Goal: Information Seeking & Learning: Learn about a topic

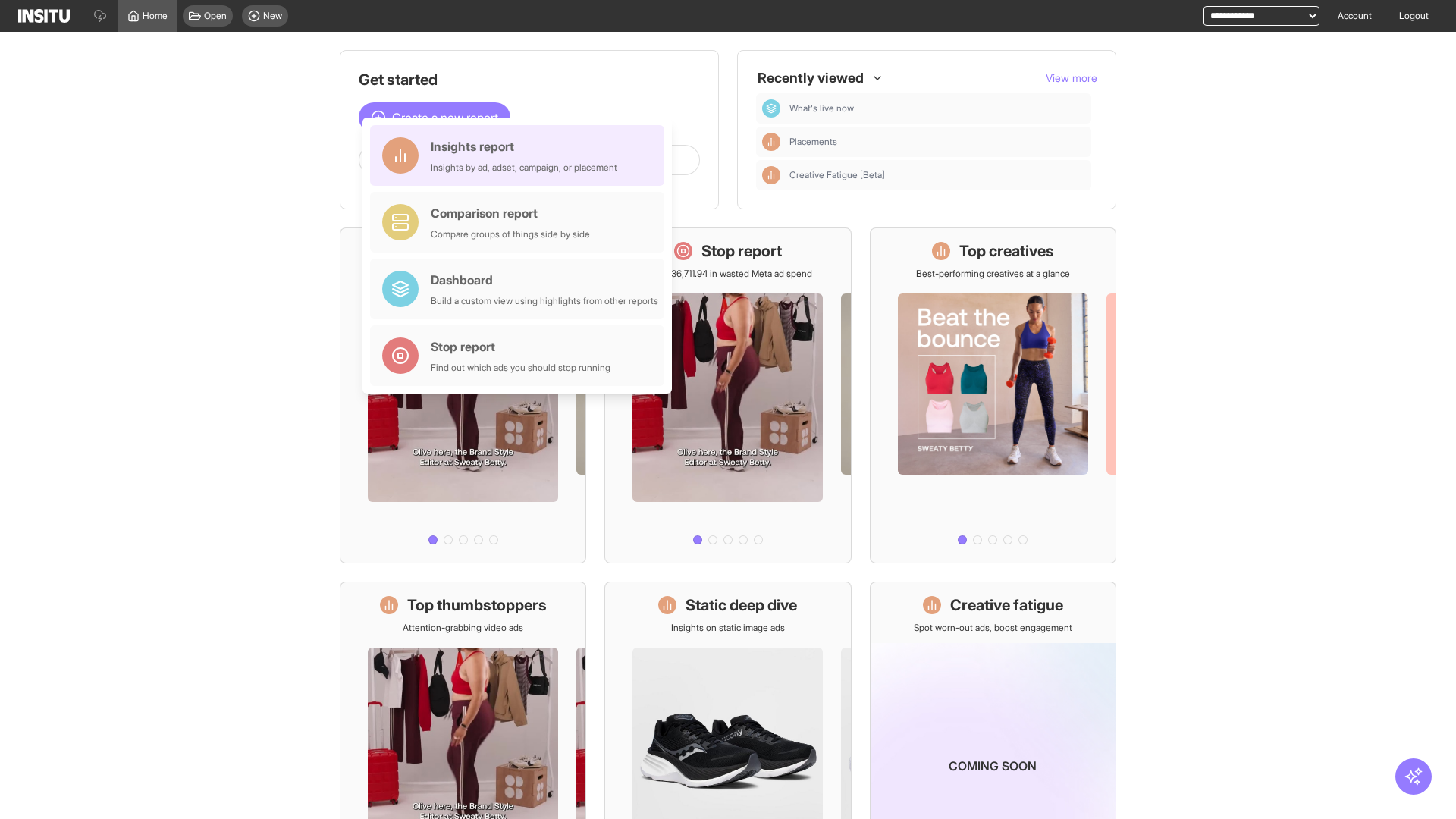
click at [521, 155] on div "Insights report Insights by ad, adset, campaign, or placement" at bounding box center [523, 155] width 186 height 36
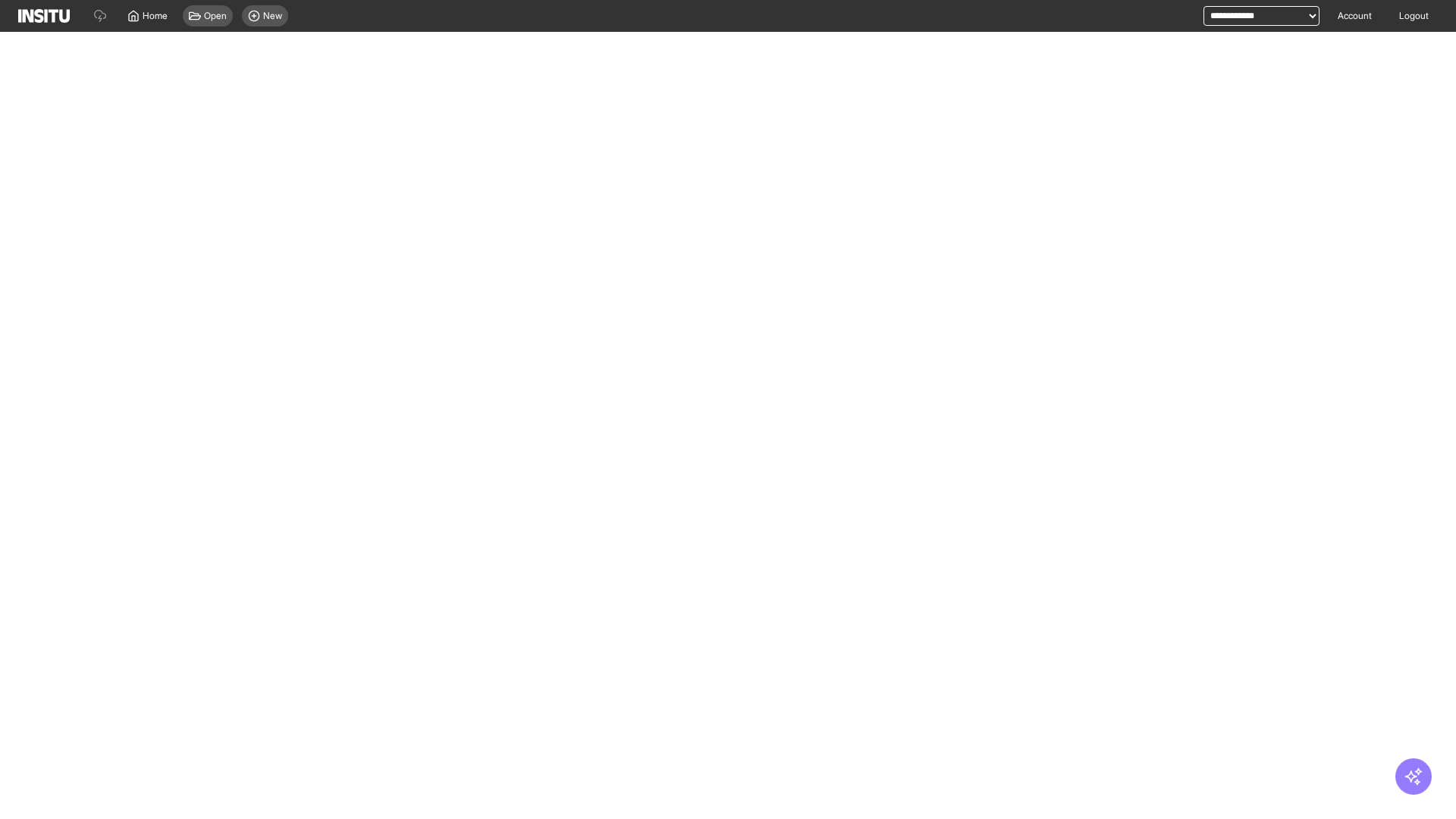
select select "**"
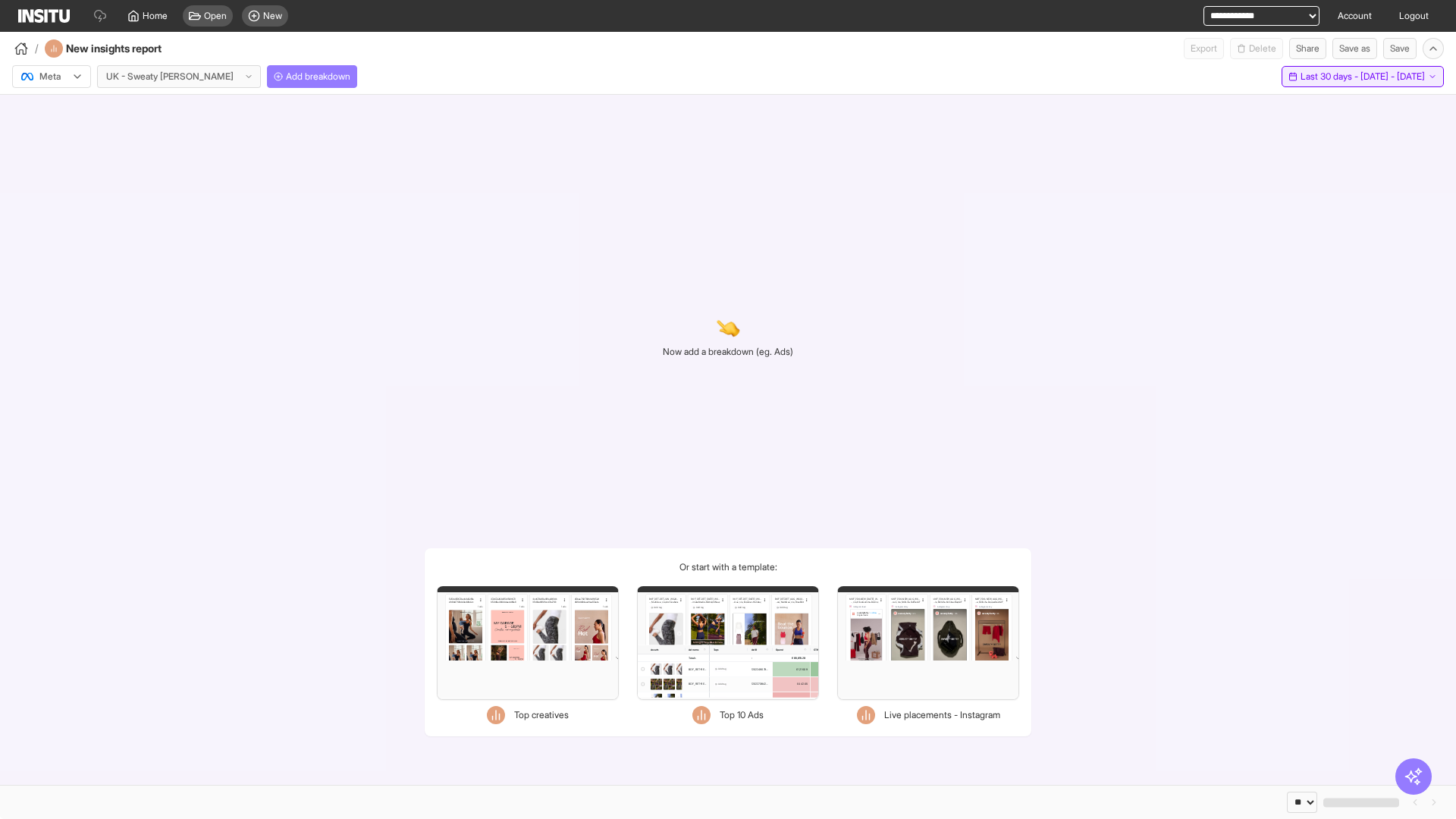
click at [1328, 76] on span "Last 30 days - [DATE] - [DATE]" at bounding box center [1362, 76] width 125 height 12
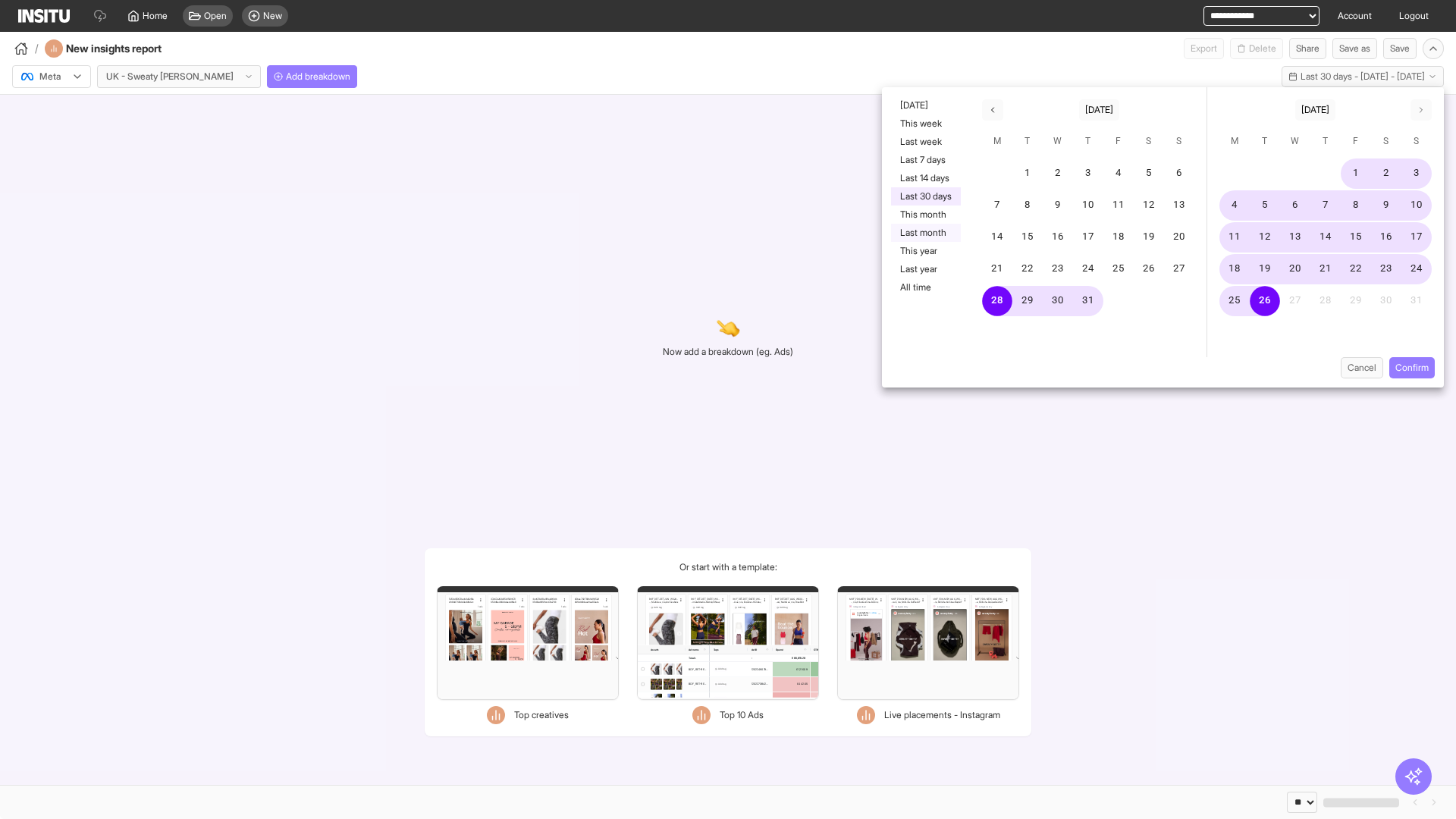
click at [924, 233] on button "Last month" at bounding box center [926, 232] width 70 height 18
